Goal: Task Accomplishment & Management: Use online tool/utility

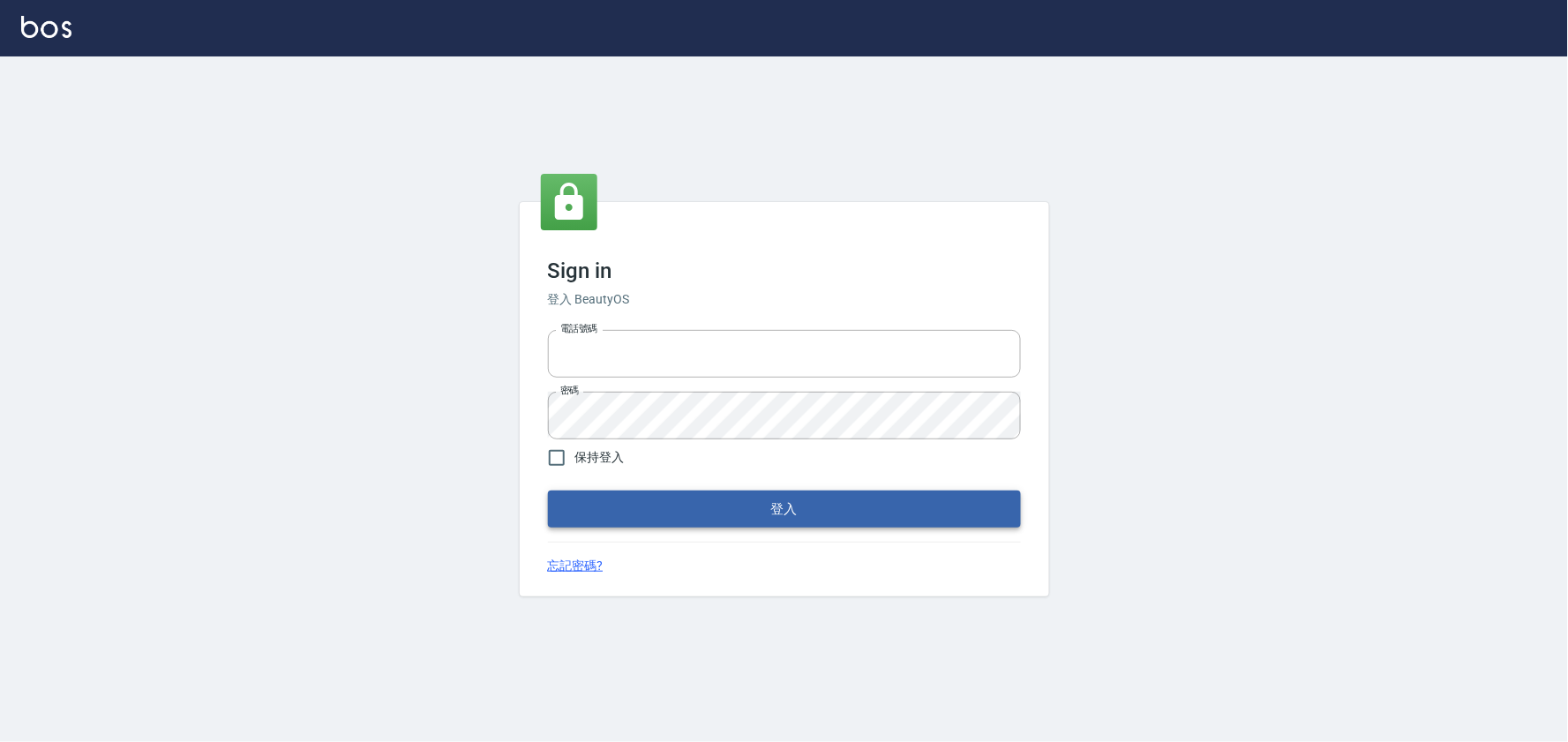
type input "032805930"
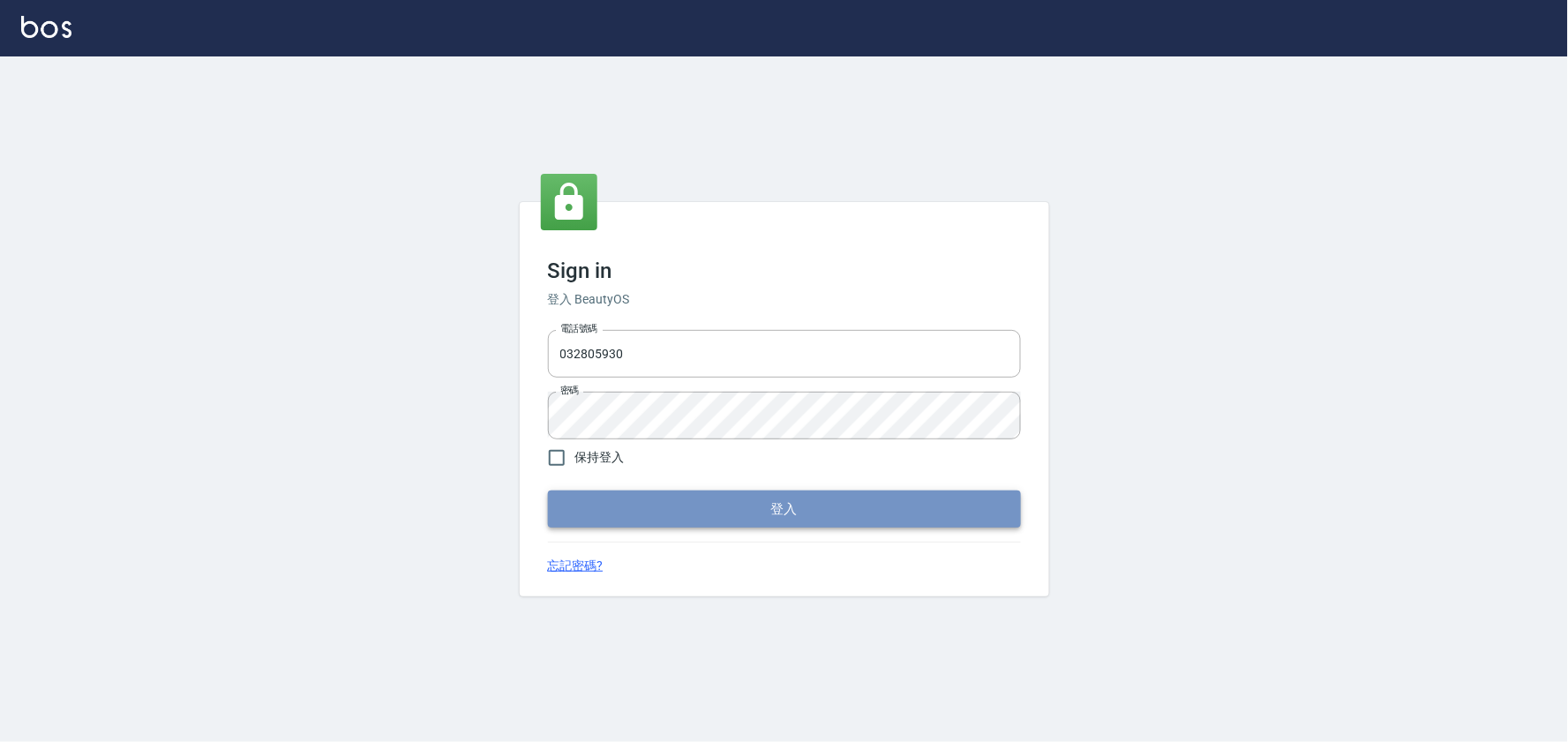
click at [883, 509] on button "登入" at bounding box center [784, 509] width 473 height 37
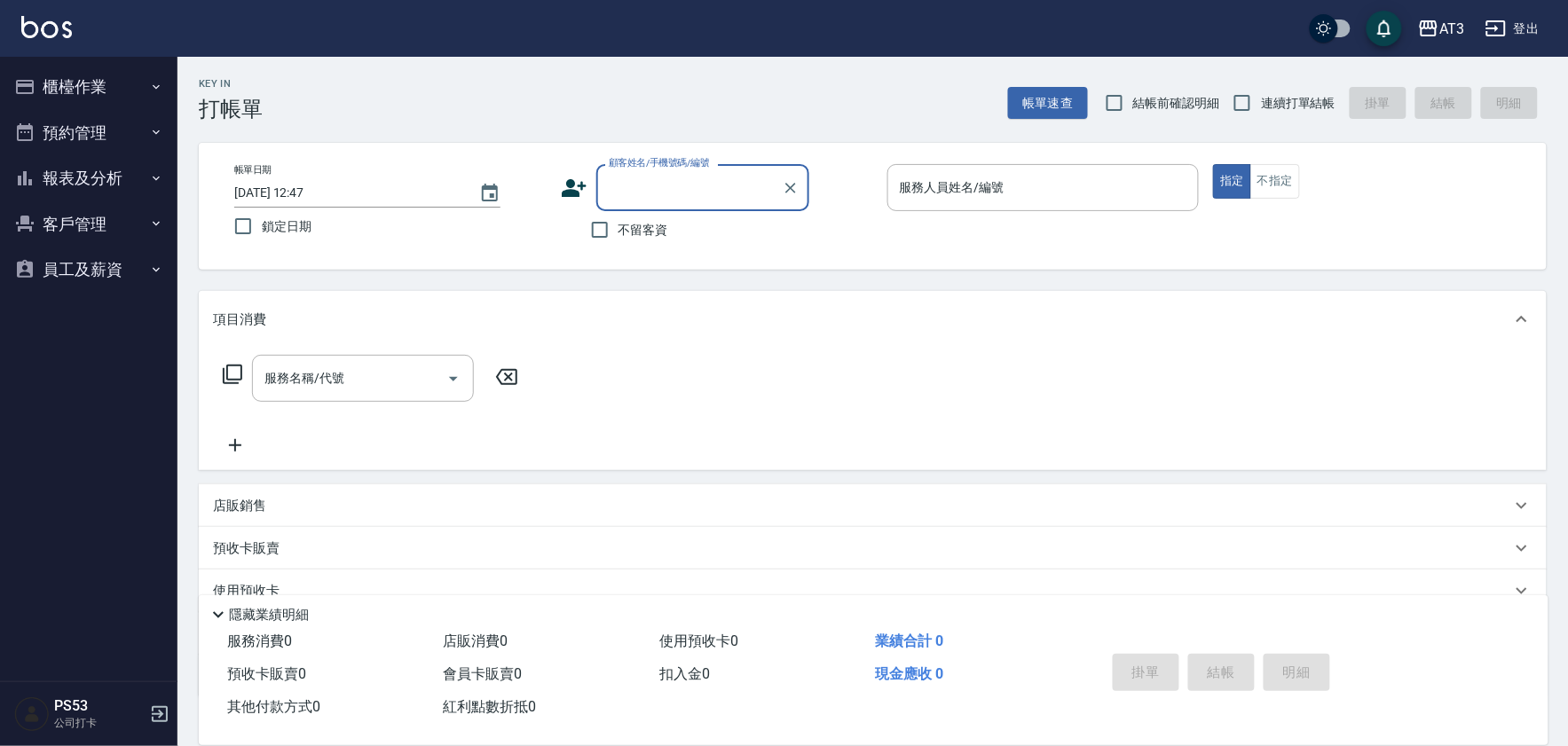
click at [69, 86] on button "櫃檯作業" at bounding box center [88, 86] width 164 height 46
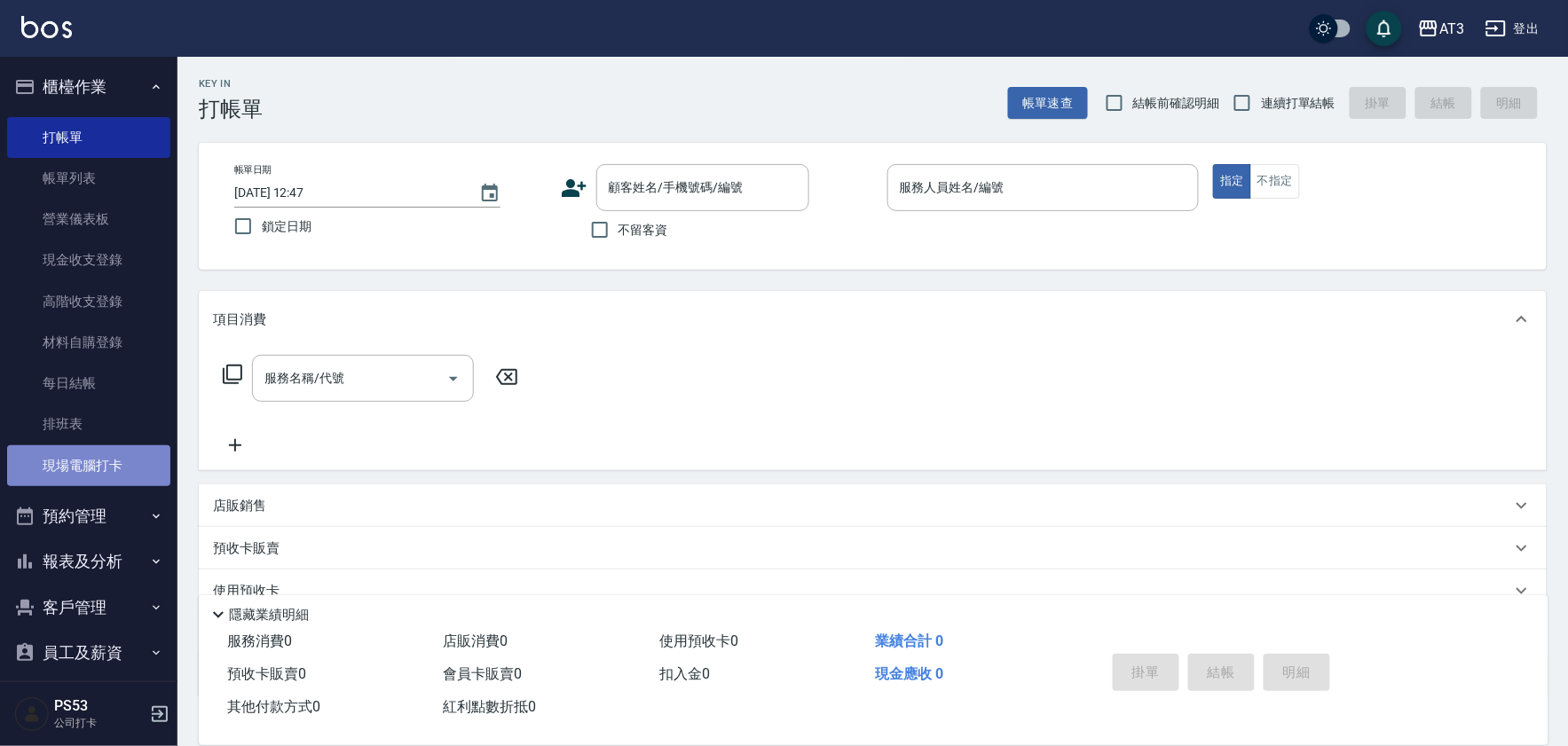
click at [100, 456] on link "現場電腦打卡" at bounding box center [88, 465] width 164 height 41
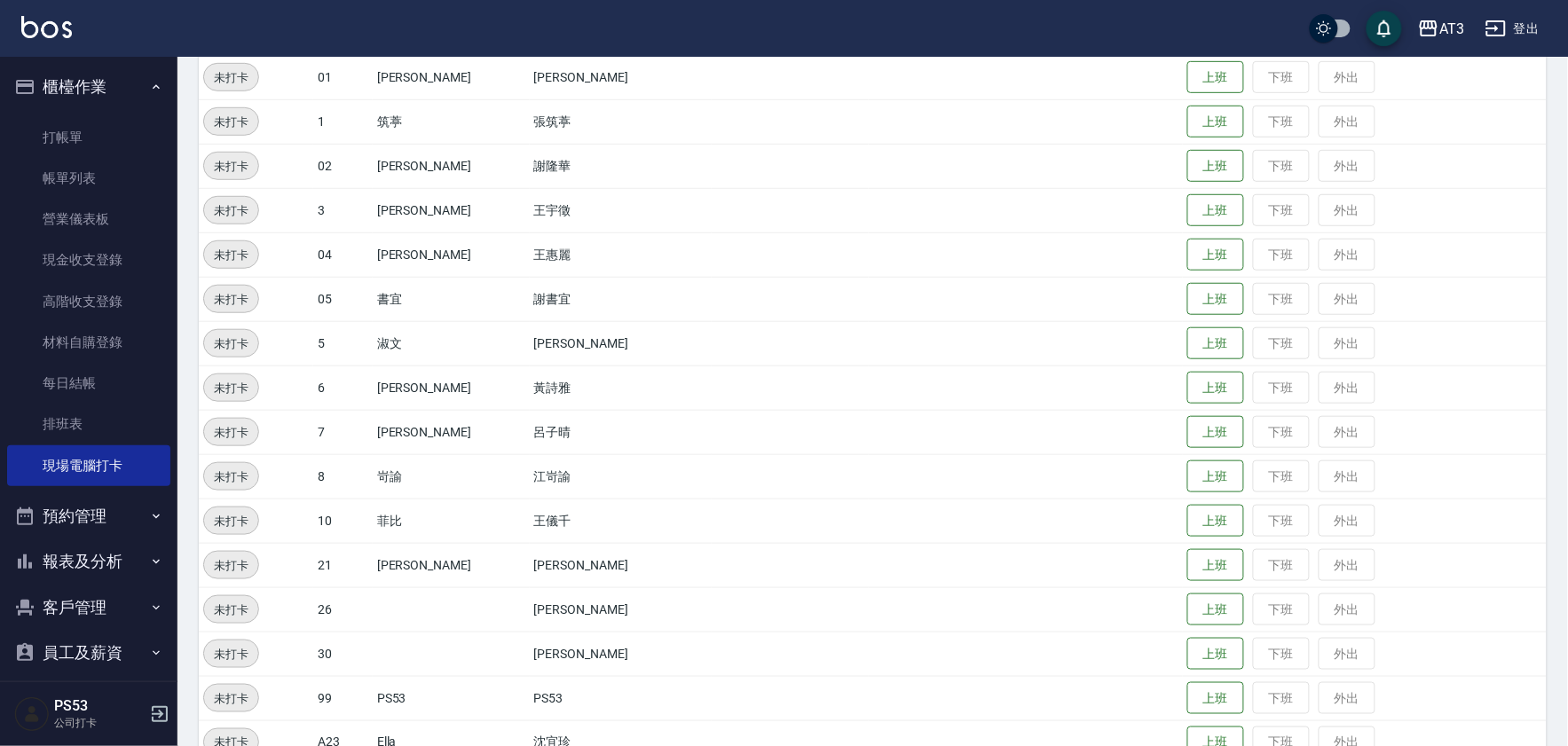
scroll to position [296, 0]
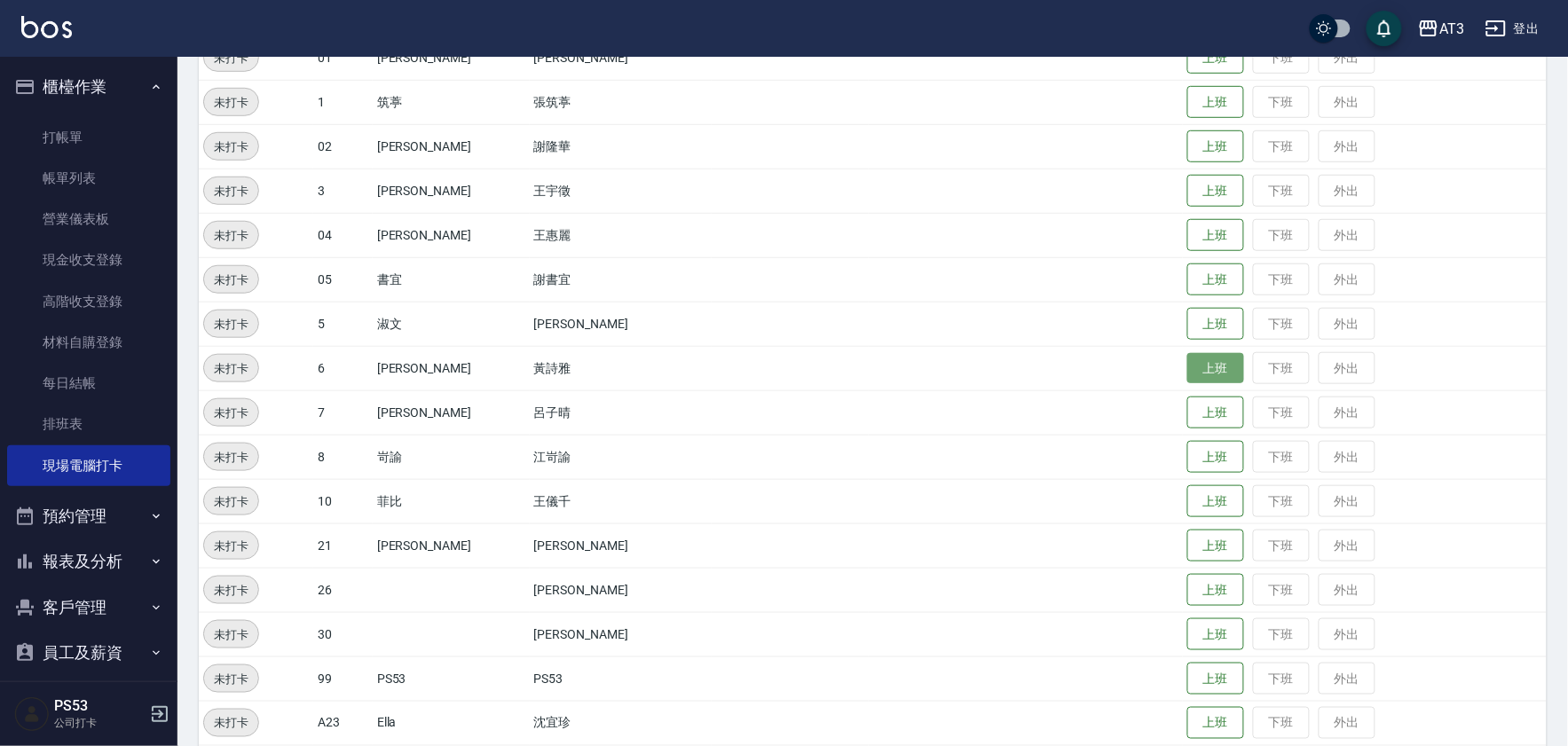
click at [1187, 370] on button "上班" at bounding box center [1215, 368] width 57 height 31
click at [1189, 551] on button "上班" at bounding box center [1215, 546] width 57 height 31
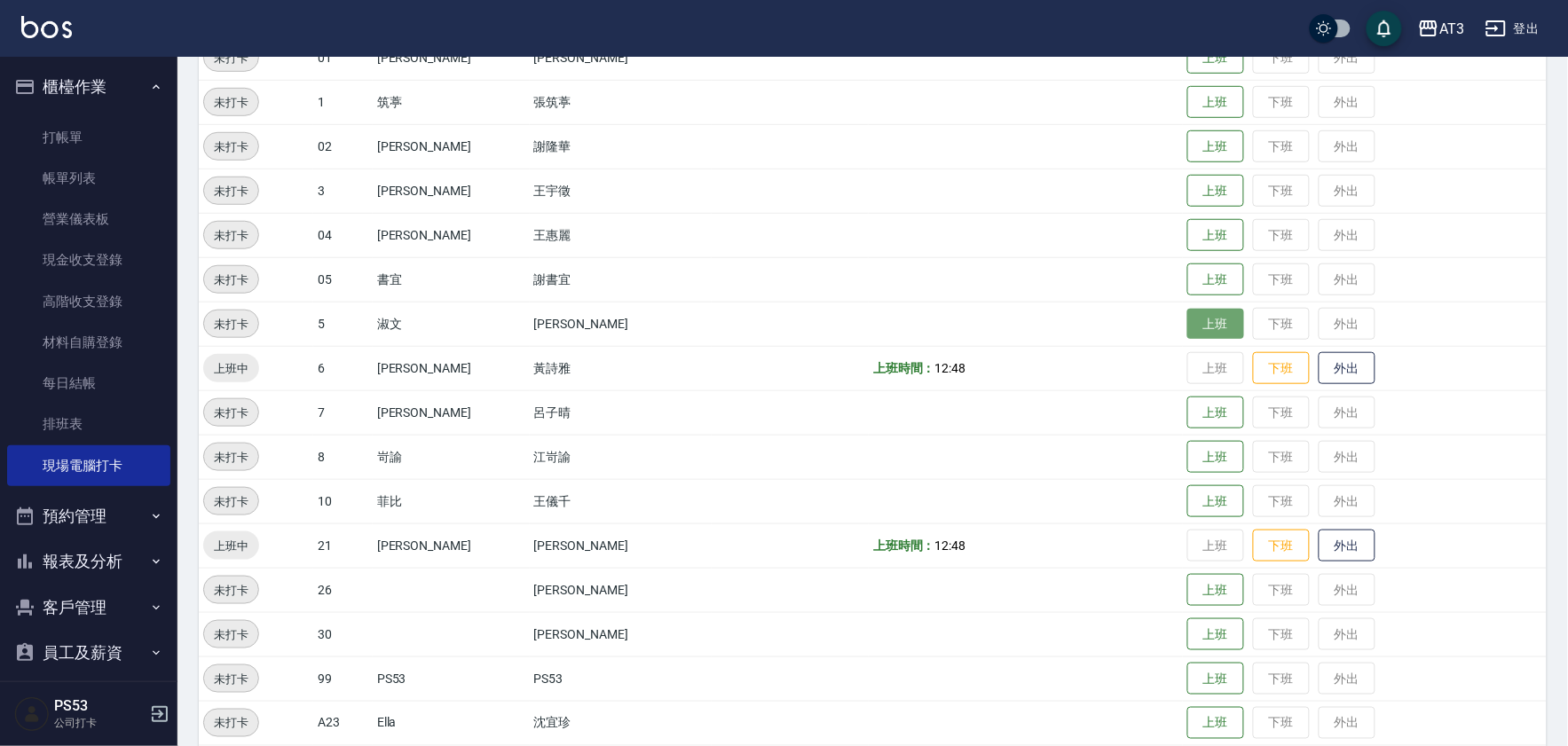
click at [1189, 324] on button "上班" at bounding box center [1215, 323] width 57 height 31
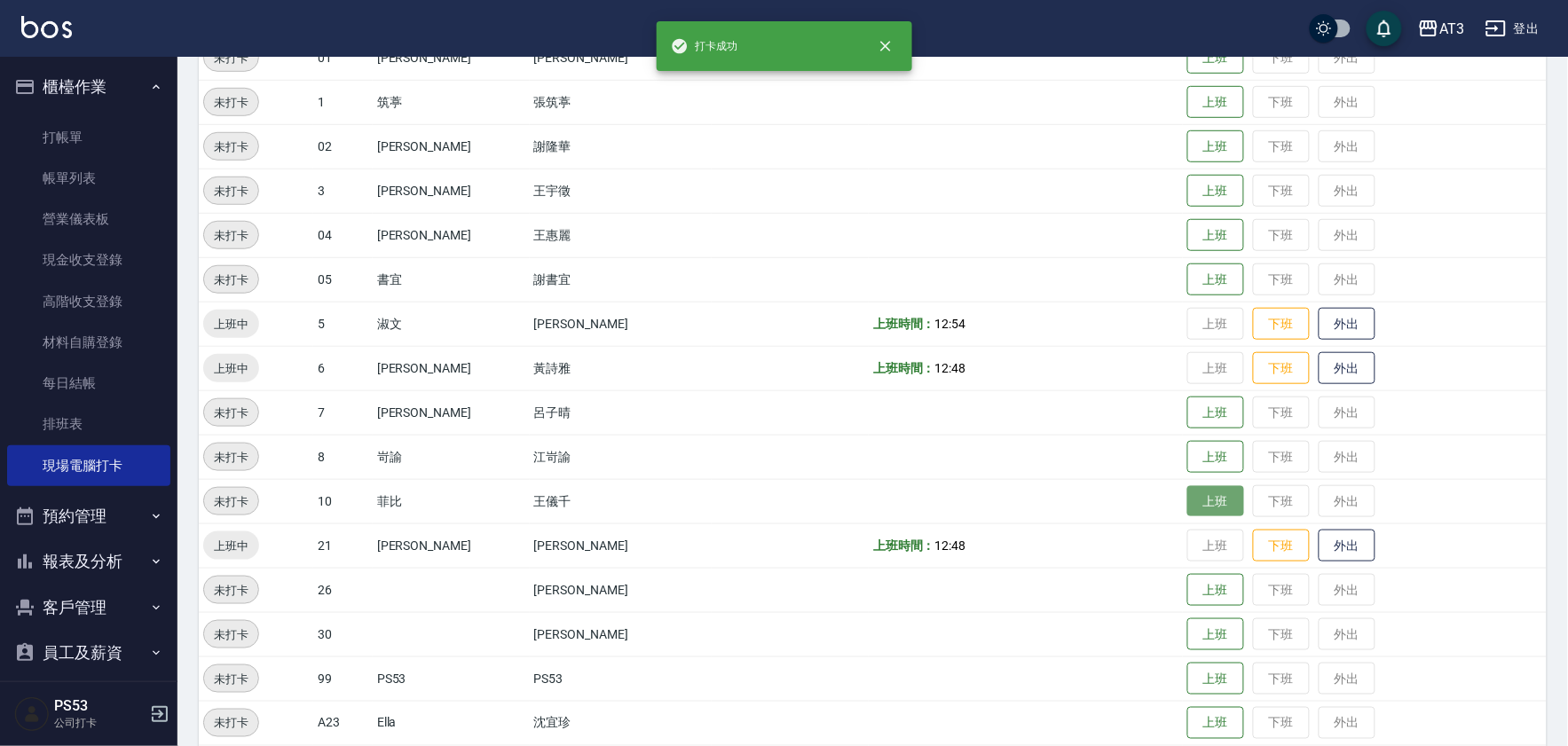
click at [1187, 509] on button "上班" at bounding box center [1215, 501] width 57 height 31
